Goal: Navigation & Orientation: Find specific page/section

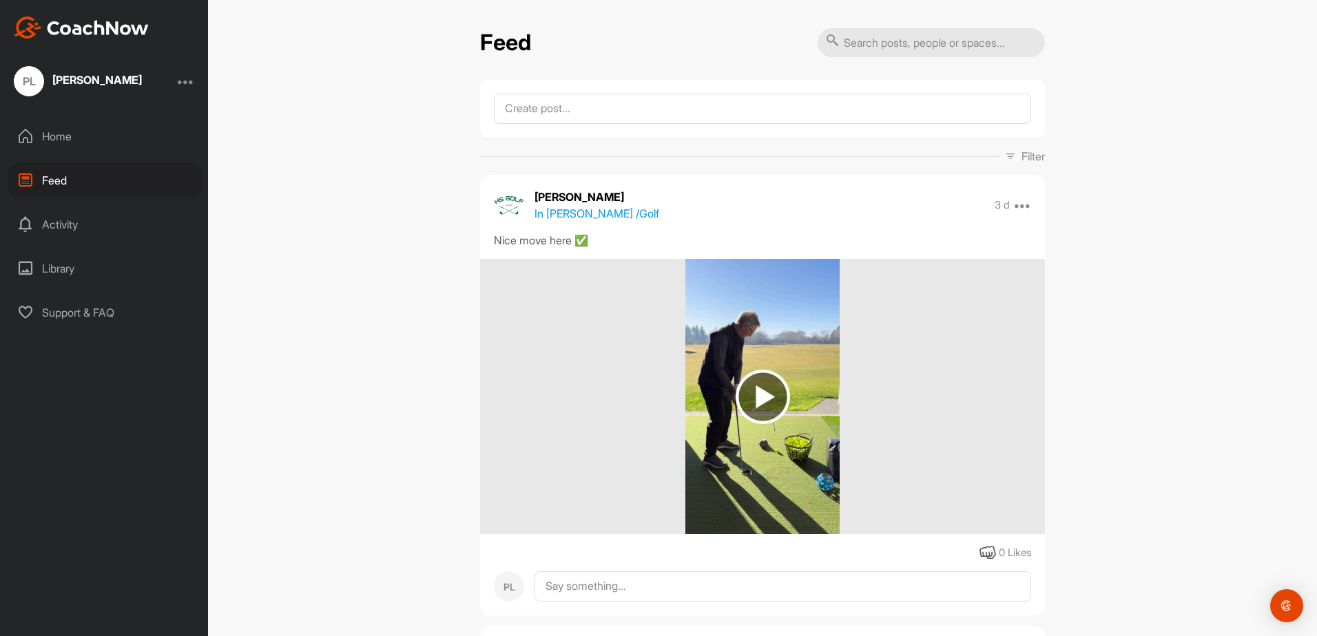
click at [758, 384] on img at bounding box center [762, 397] width 54 height 54
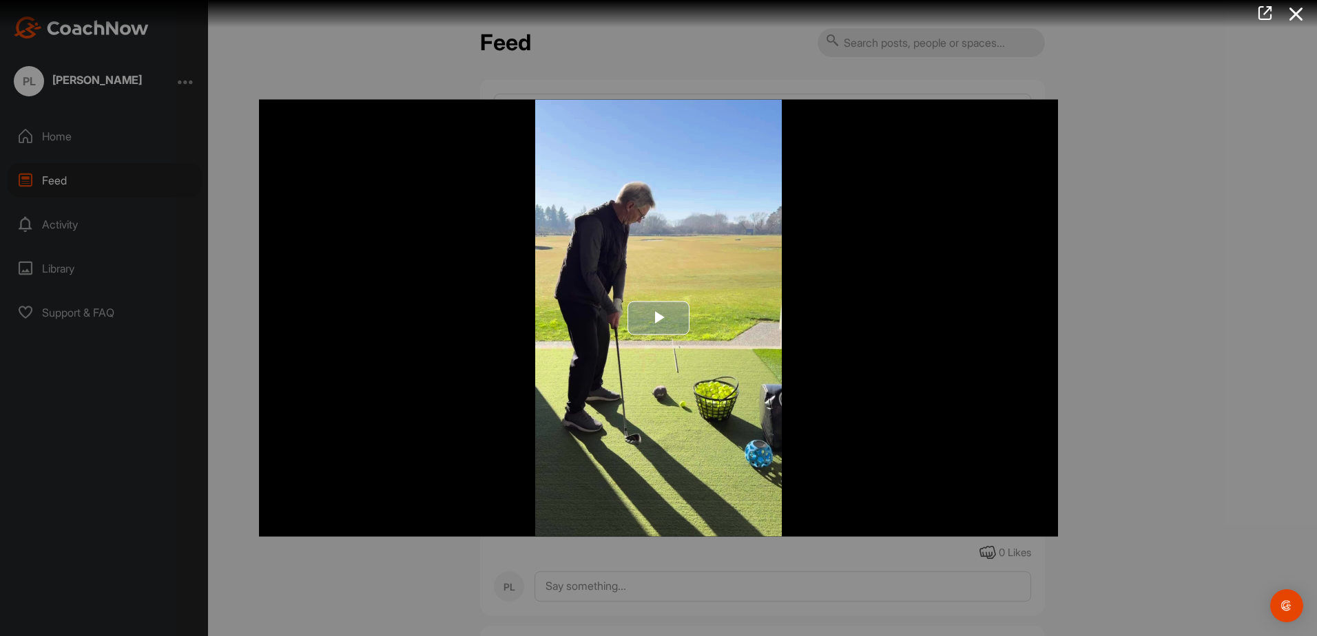
click at [658, 318] on span "Video Player" at bounding box center [658, 318] width 0 height 0
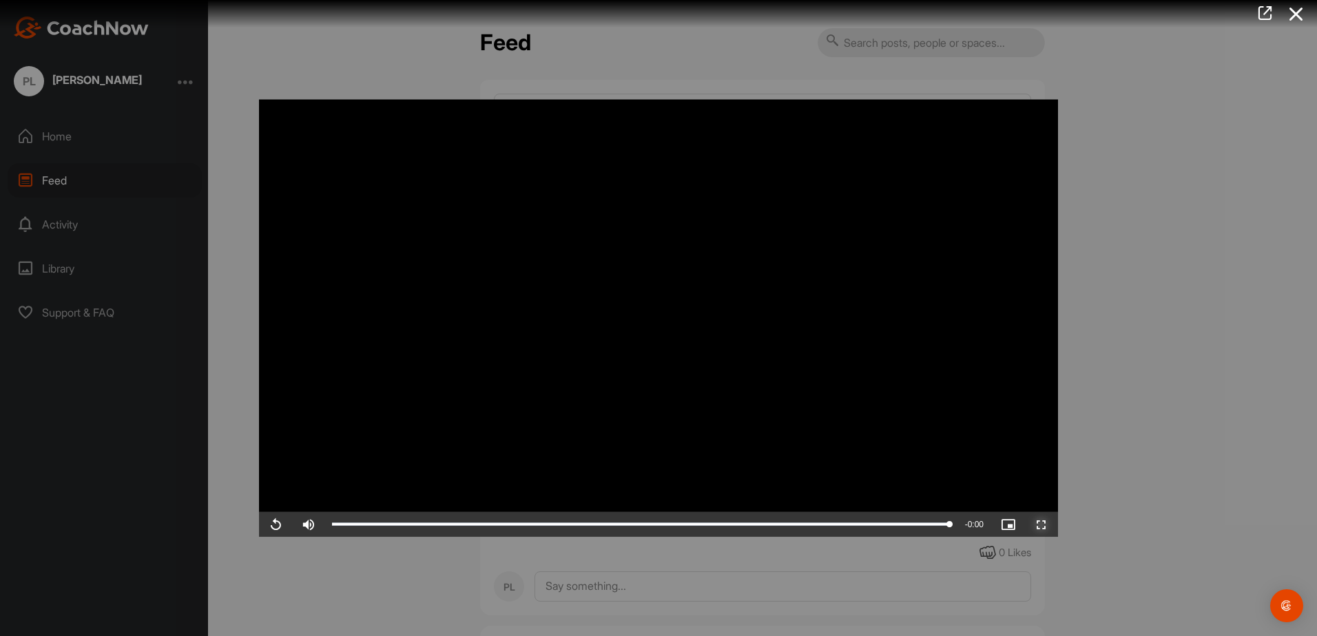
click at [1042, 525] on span "Video Player" at bounding box center [1041, 525] width 33 height 0
click at [1040, 525] on span "Video Player" at bounding box center [1041, 525] width 33 height 0
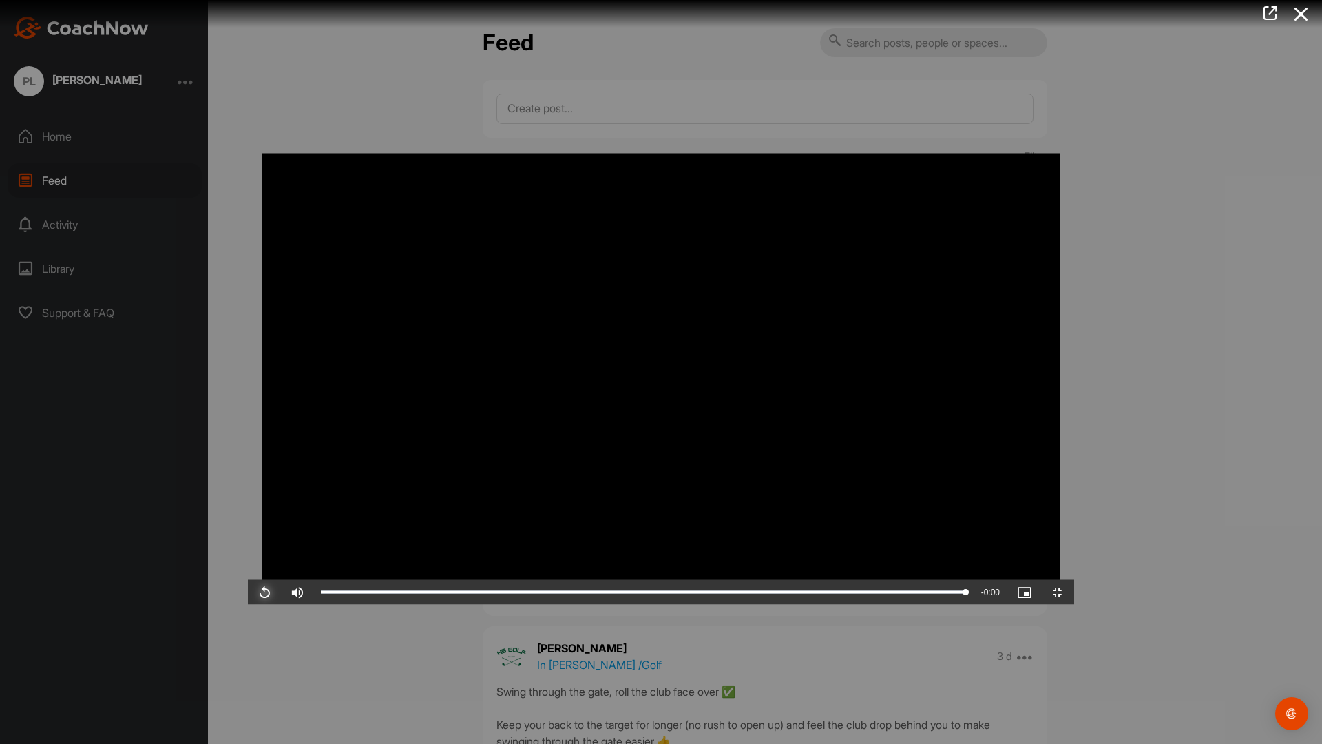
click at [248, 592] on span "Video Player" at bounding box center [264, 592] width 33 height 0
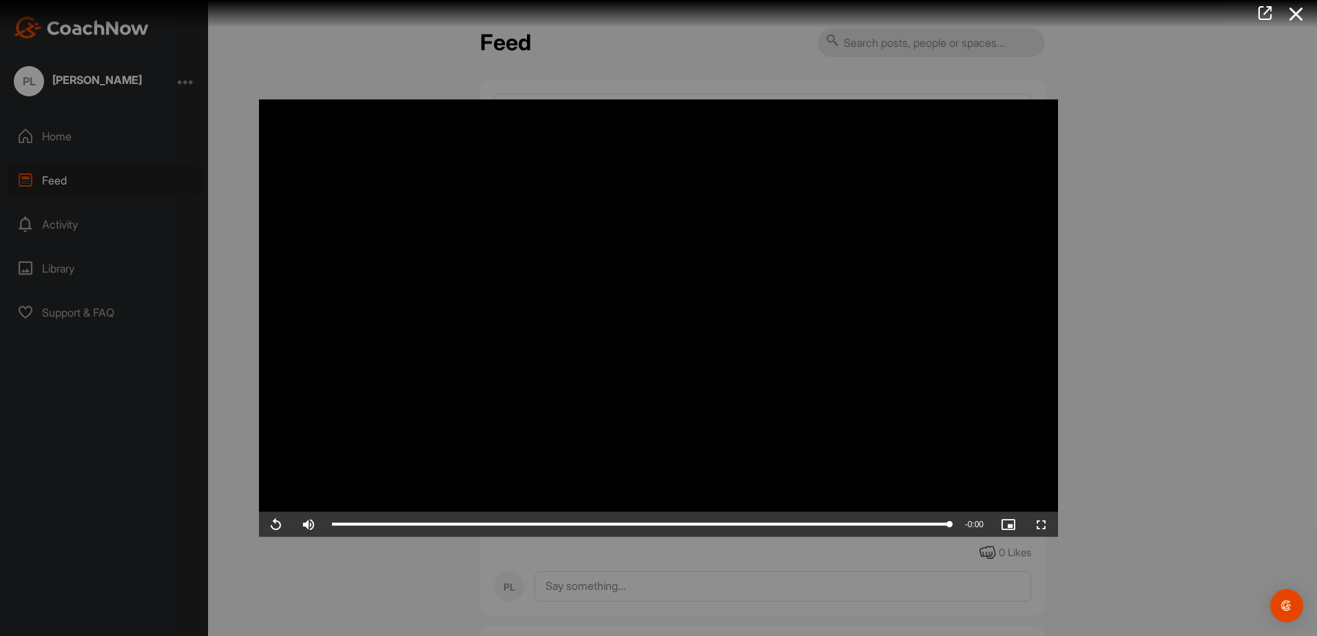
click at [1167, 361] on div at bounding box center [658, 318] width 1317 height 636
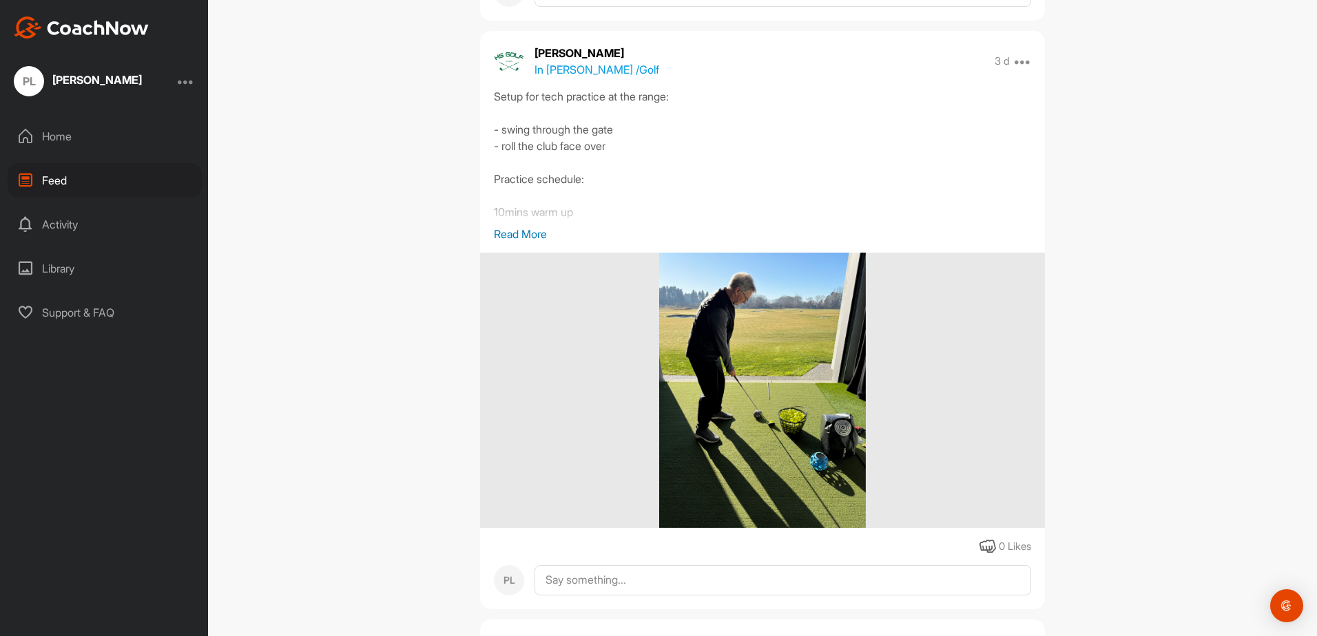
scroll to position [1102, 0]
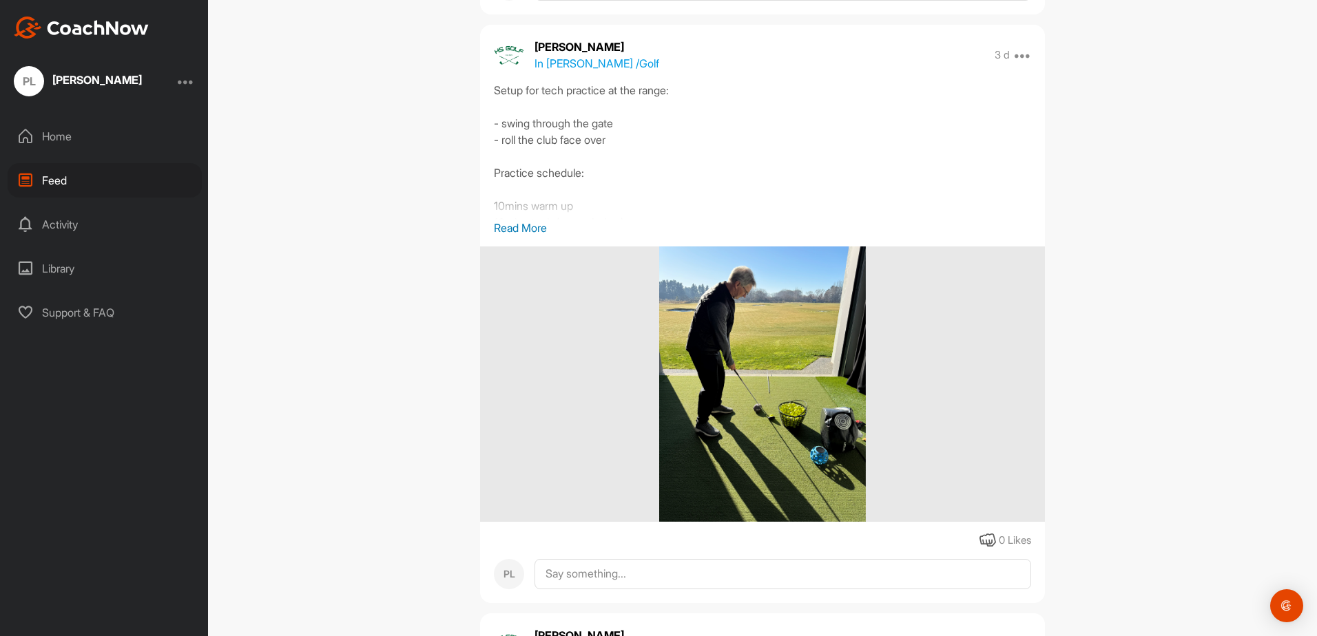
click at [744, 349] on img at bounding box center [762, 384] width 207 height 275
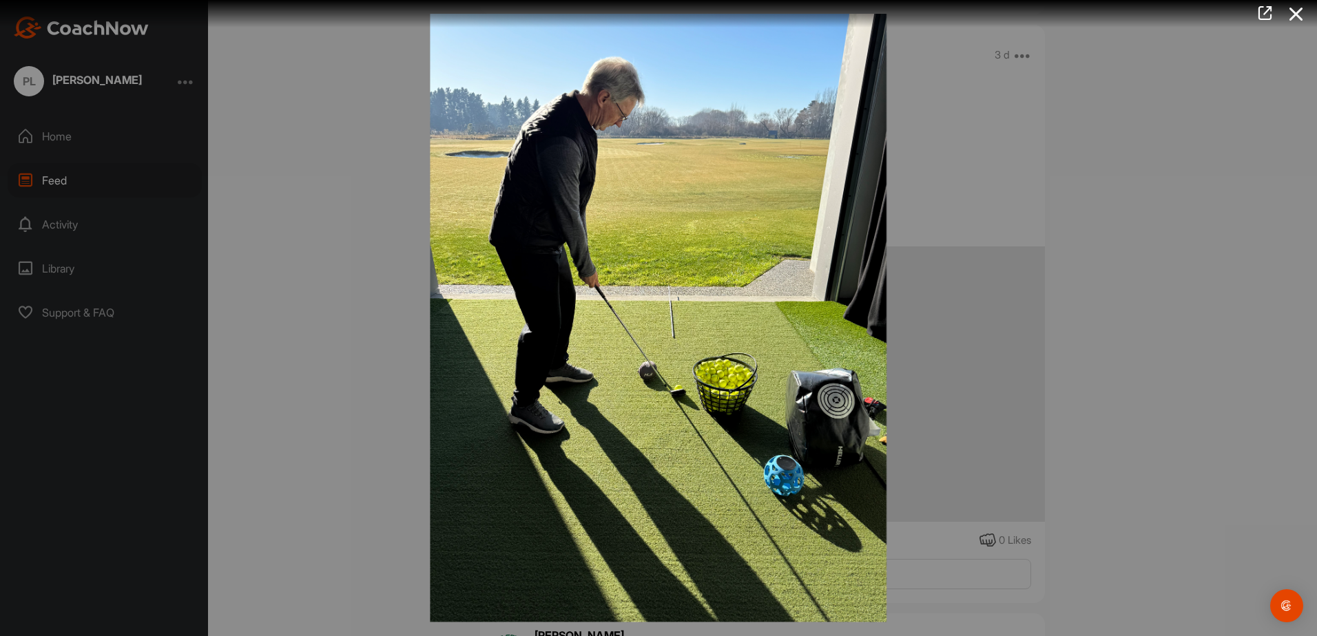
click at [649, 341] on img at bounding box center [658, 318] width 484 height 636
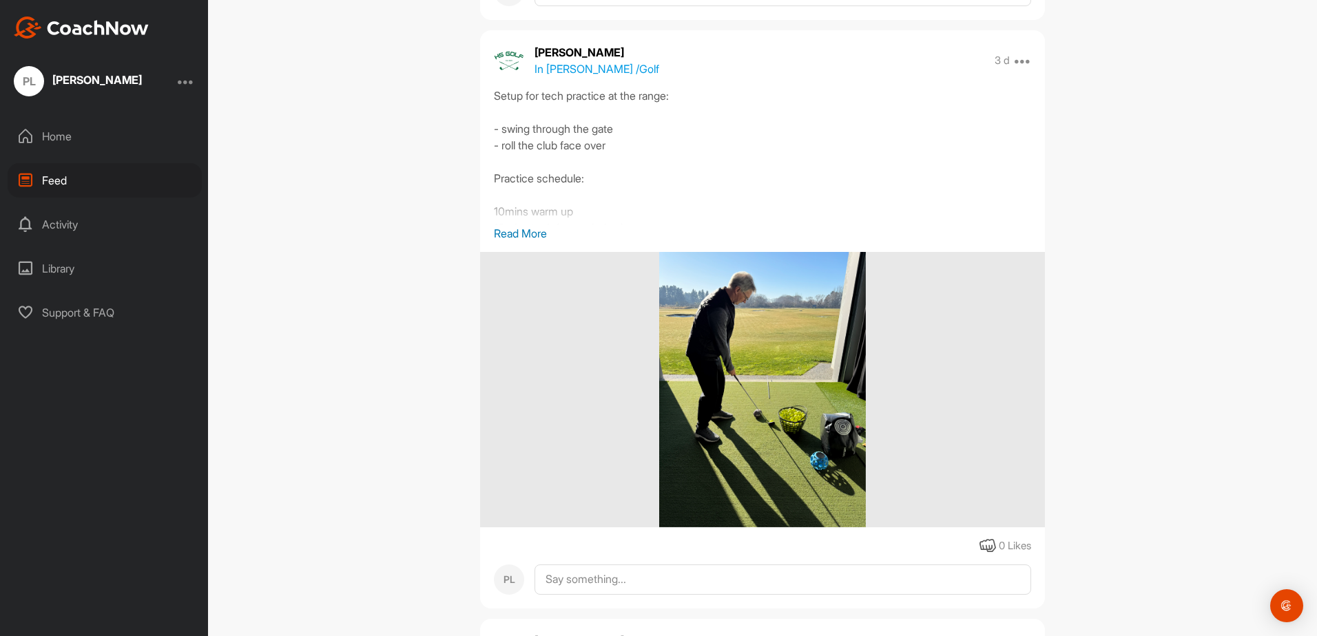
scroll to position [1102, 0]
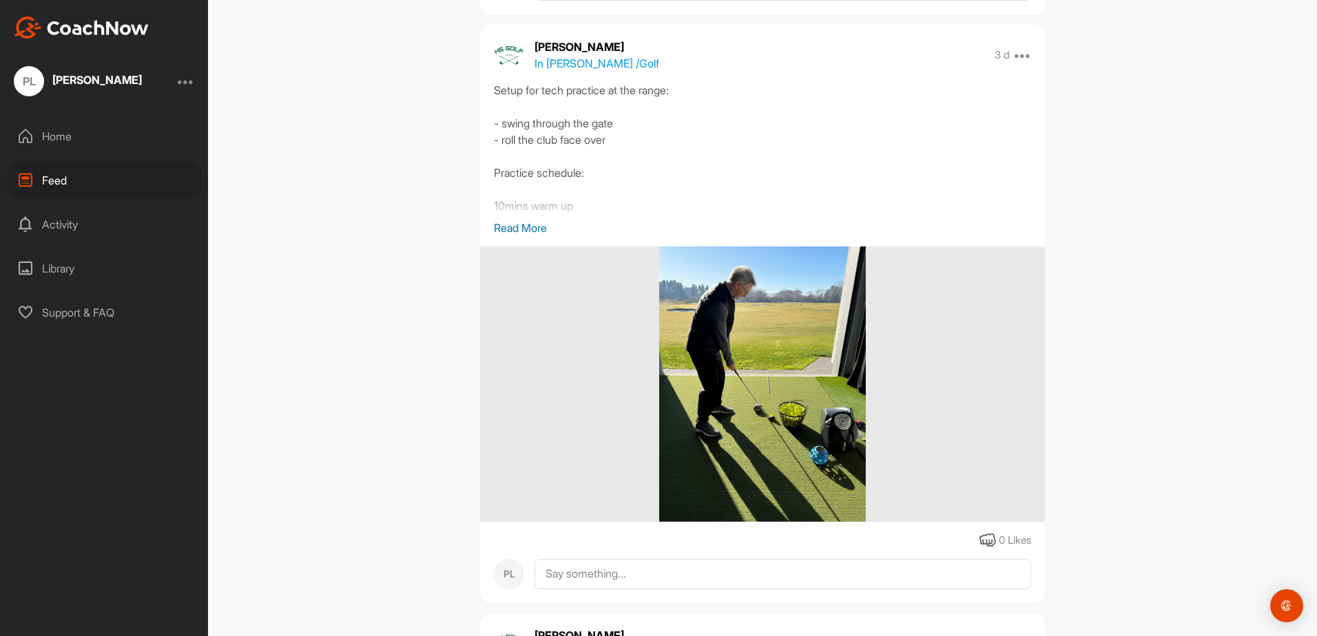
click at [766, 387] on img at bounding box center [762, 384] width 207 height 275
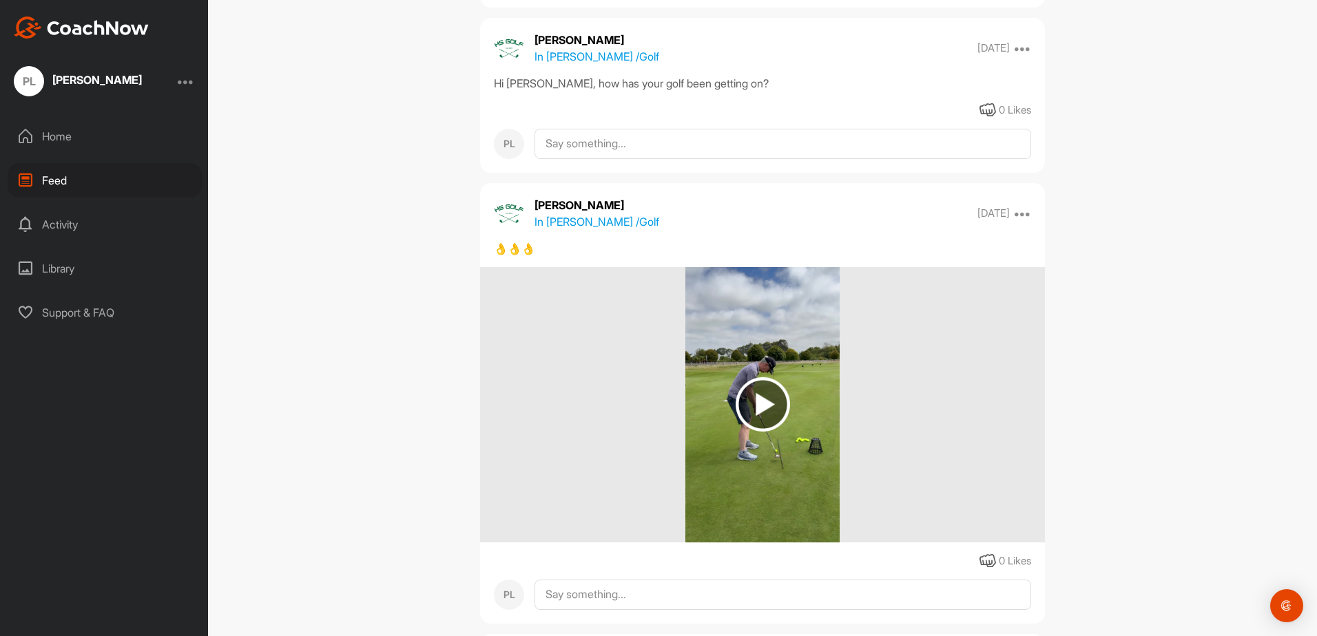
scroll to position [1721, 0]
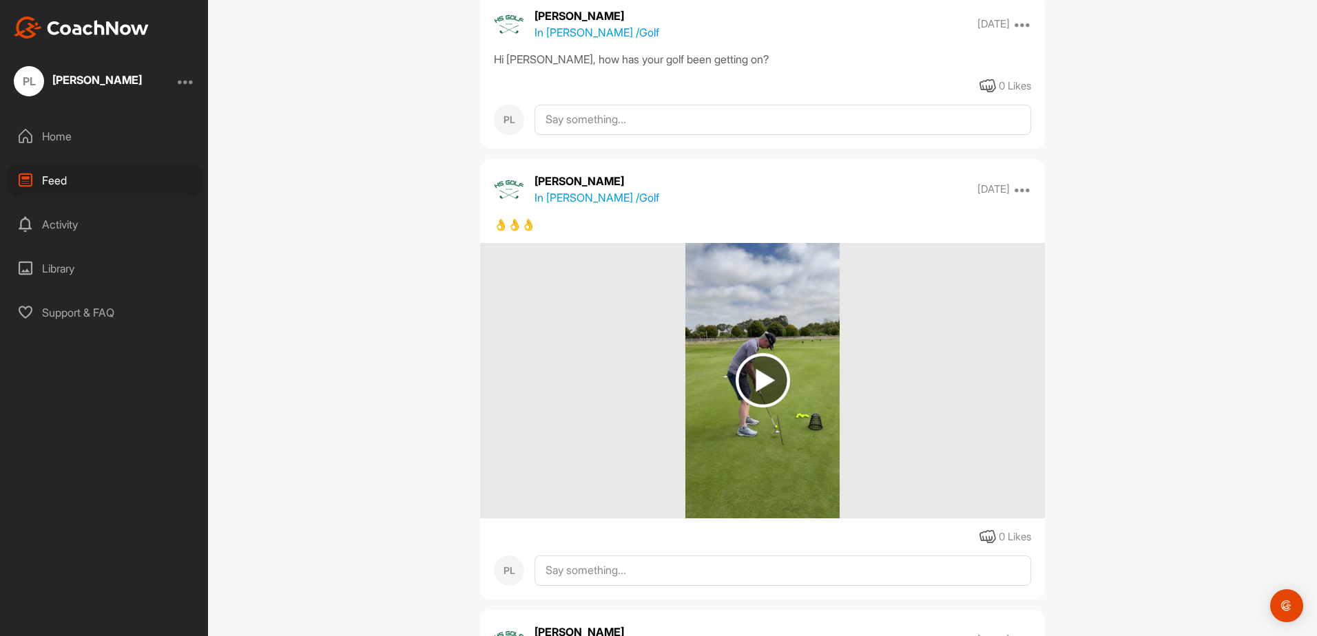
click at [753, 379] on img at bounding box center [762, 380] width 54 height 54
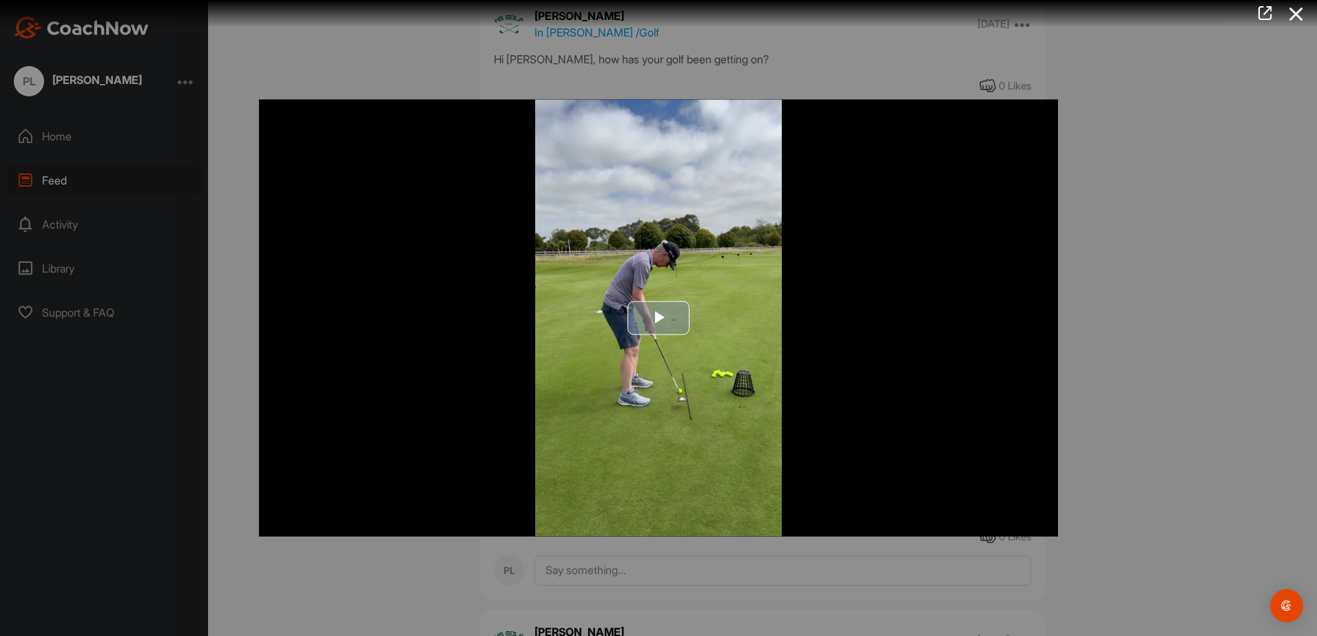
click at [658, 318] on span "Video Player" at bounding box center [658, 318] width 0 height 0
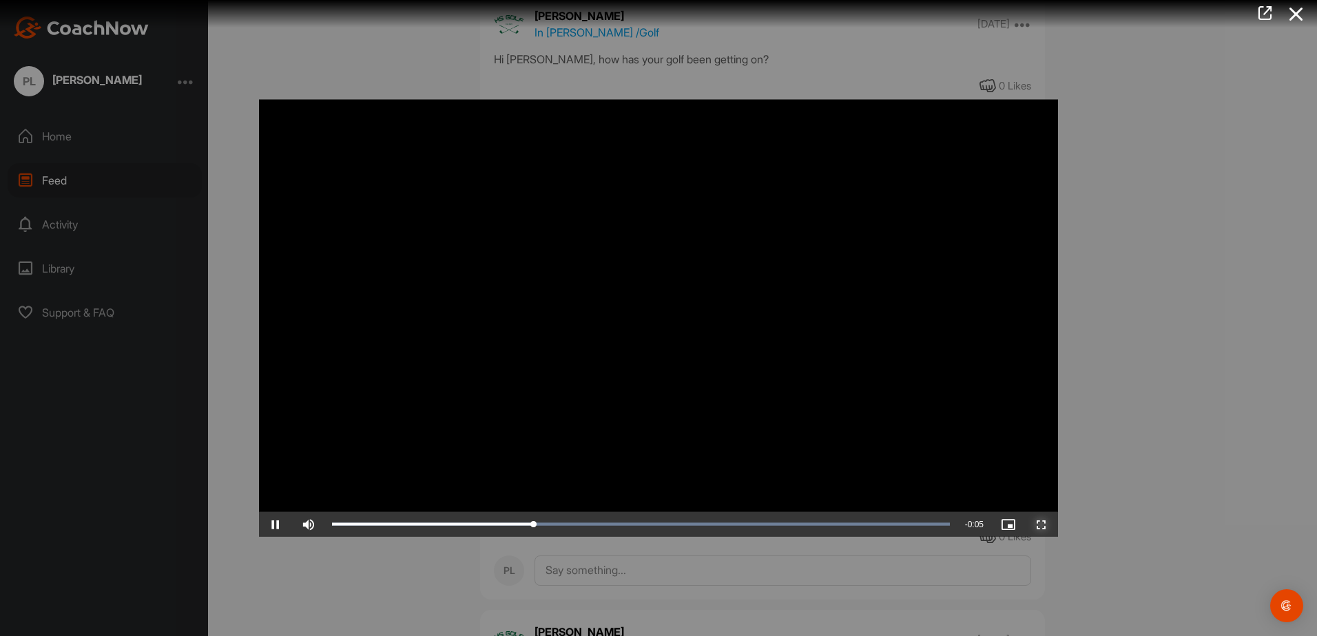
click at [1042, 525] on span "Video Player" at bounding box center [1041, 525] width 33 height 0
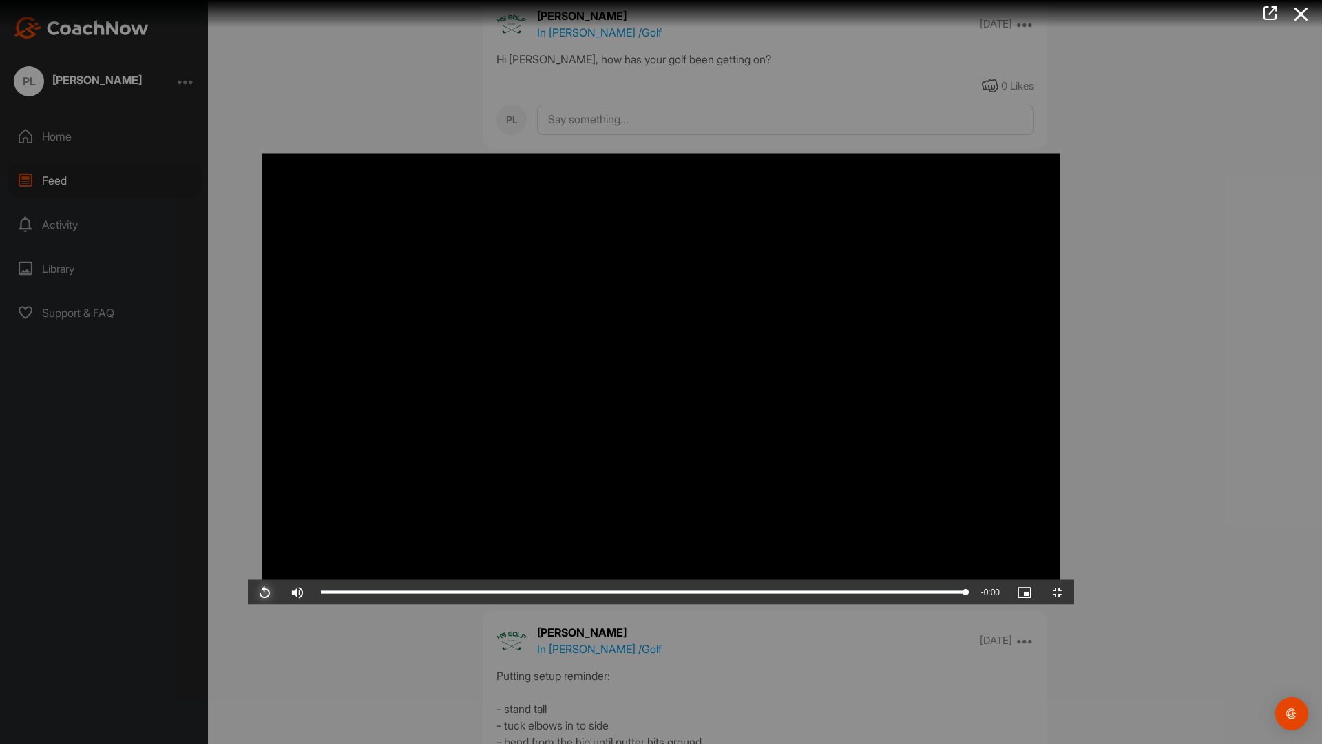
click at [248, 592] on span "Video Player" at bounding box center [264, 592] width 33 height 0
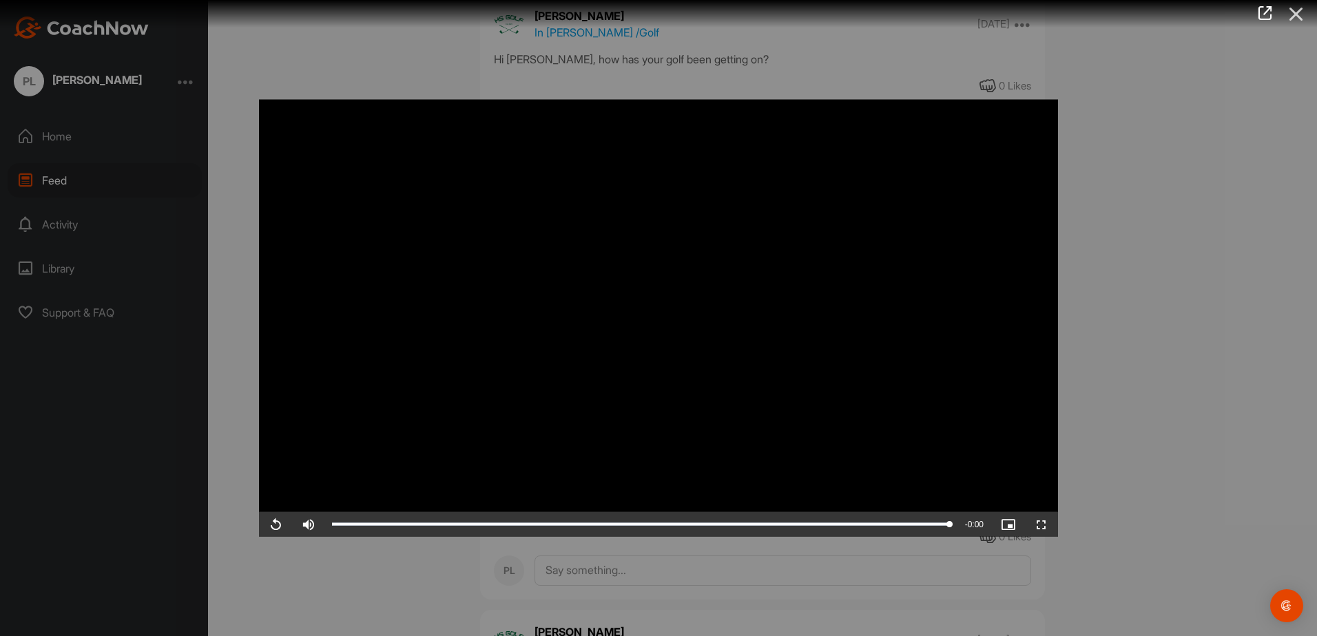
click at [1299, 10] on icon at bounding box center [1296, 13] width 32 height 25
